Goal: Book appointment/travel/reservation

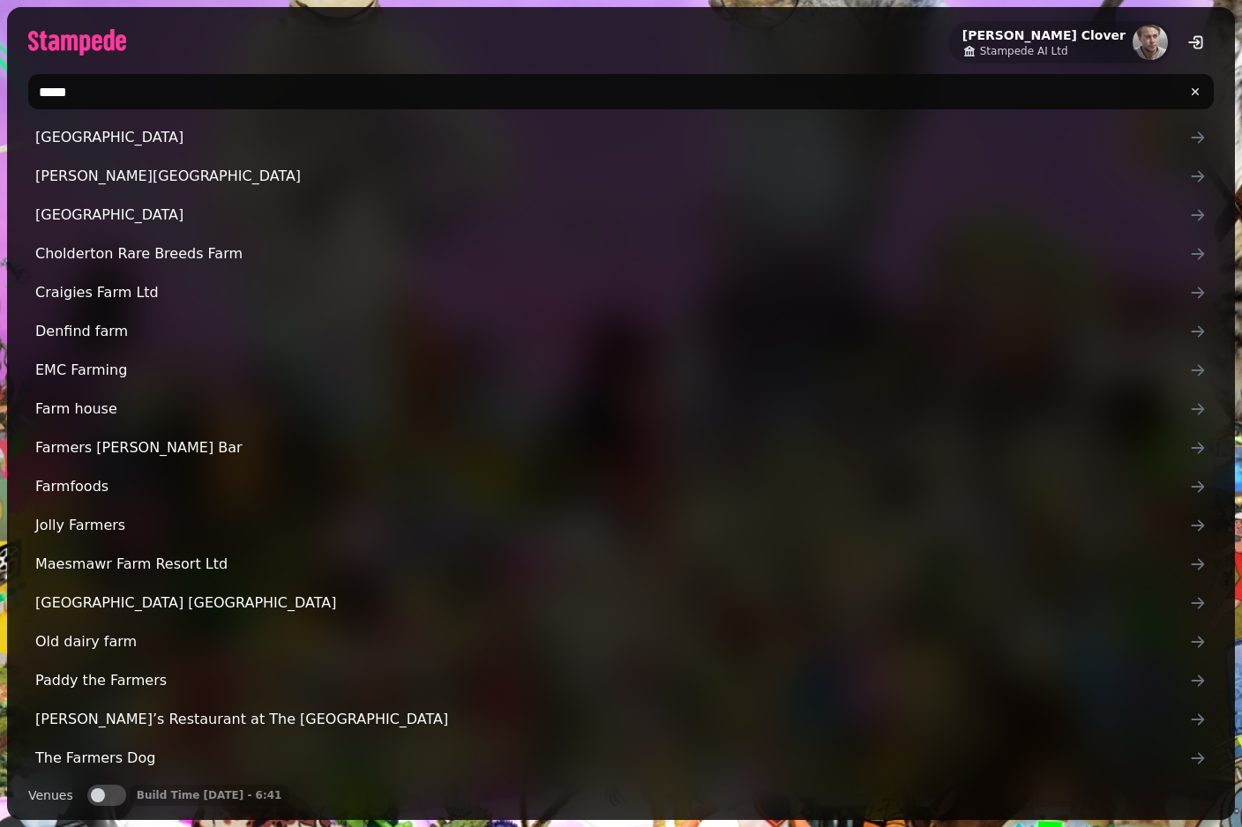
type input "******"
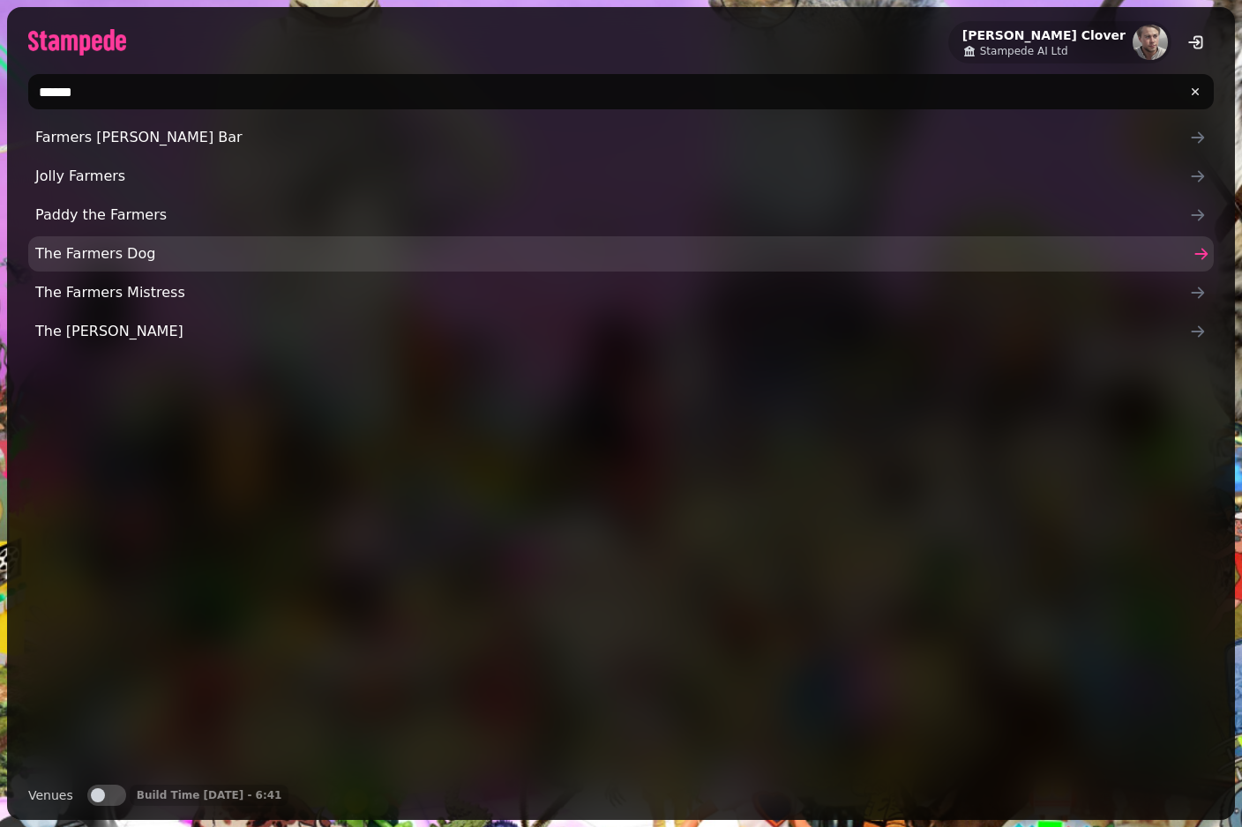
click at [89, 249] on span "The Farmers Dog" at bounding box center [611, 253] width 1153 height 21
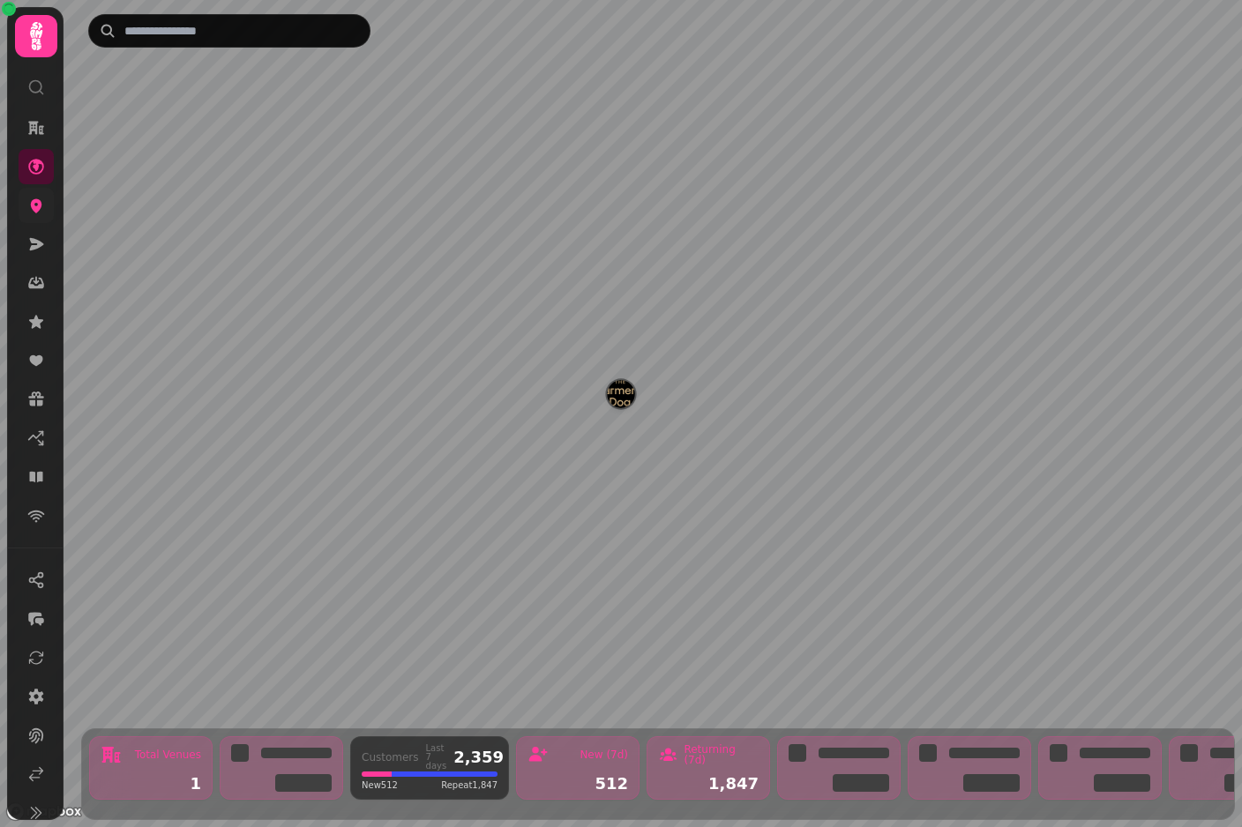
click at [36, 205] on icon at bounding box center [36, 206] width 18 height 18
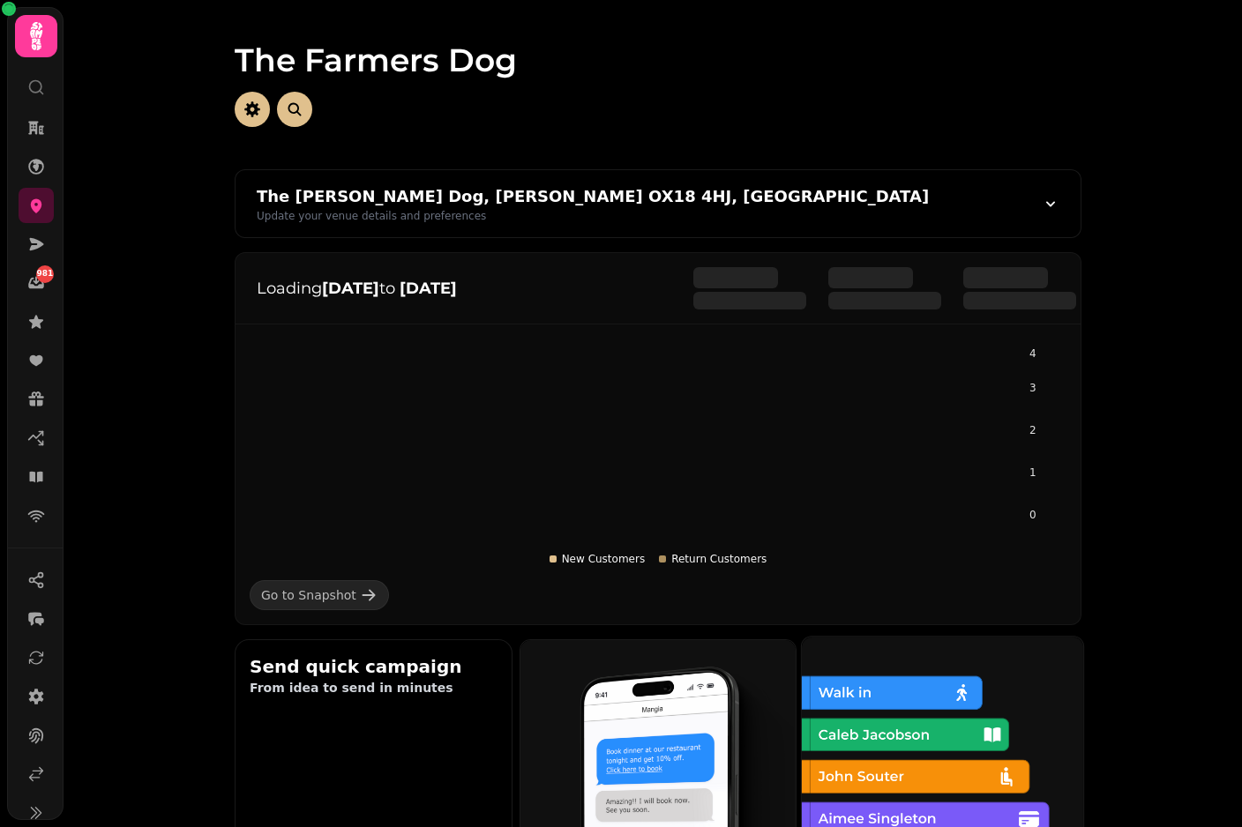
click at [892, 737] on img at bounding box center [940, 775] width 281 height 281
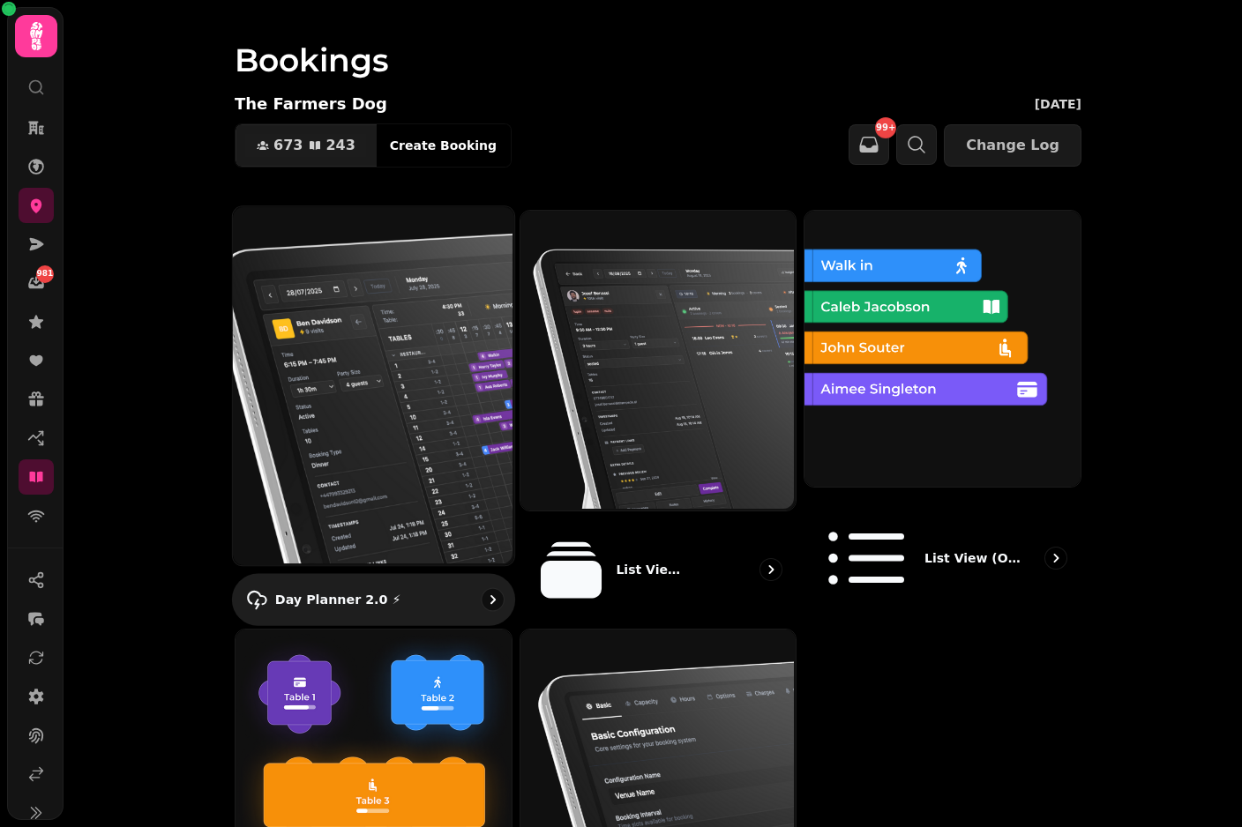
click at [343, 309] on img at bounding box center [371, 384] width 281 height 359
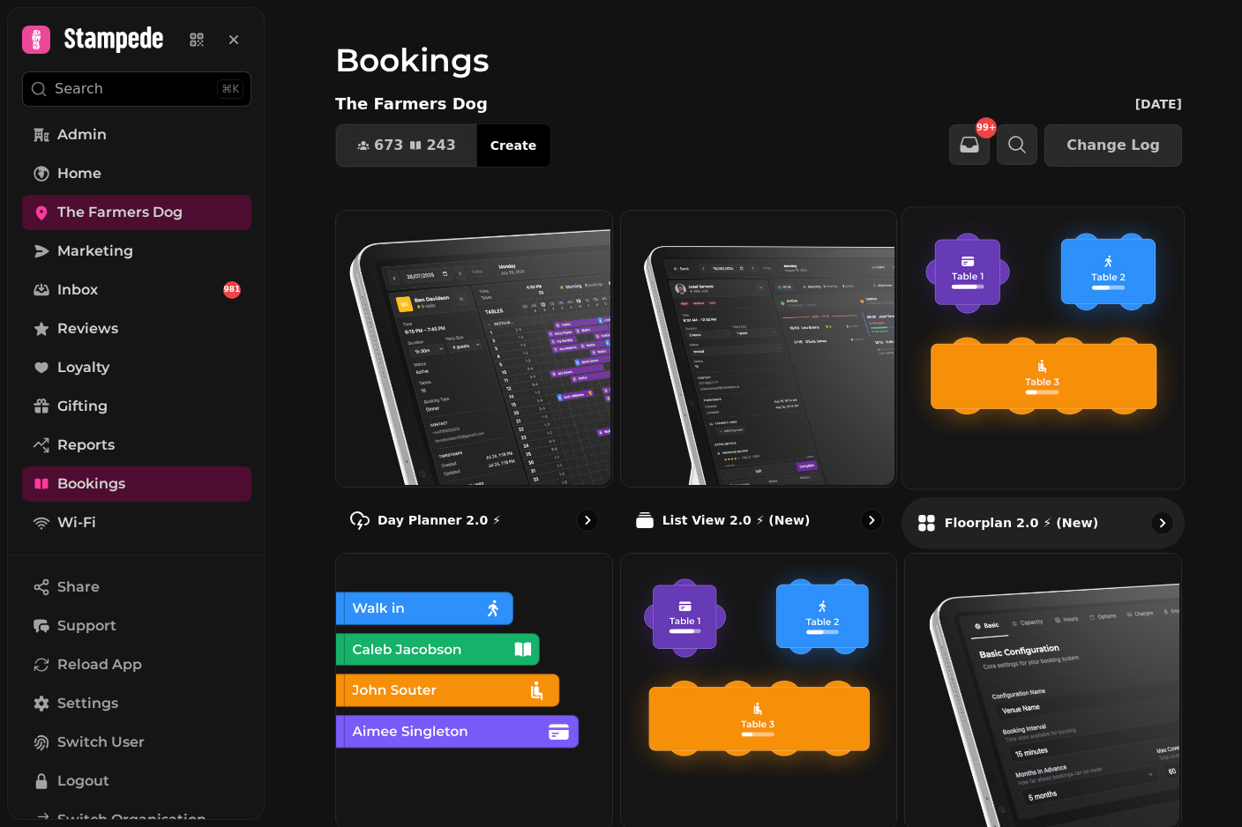
click at [1041, 415] on img at bounding box center [1040, 345] width 281 height 281
